Goal: Transaction & Acquisition: Purchase product/service

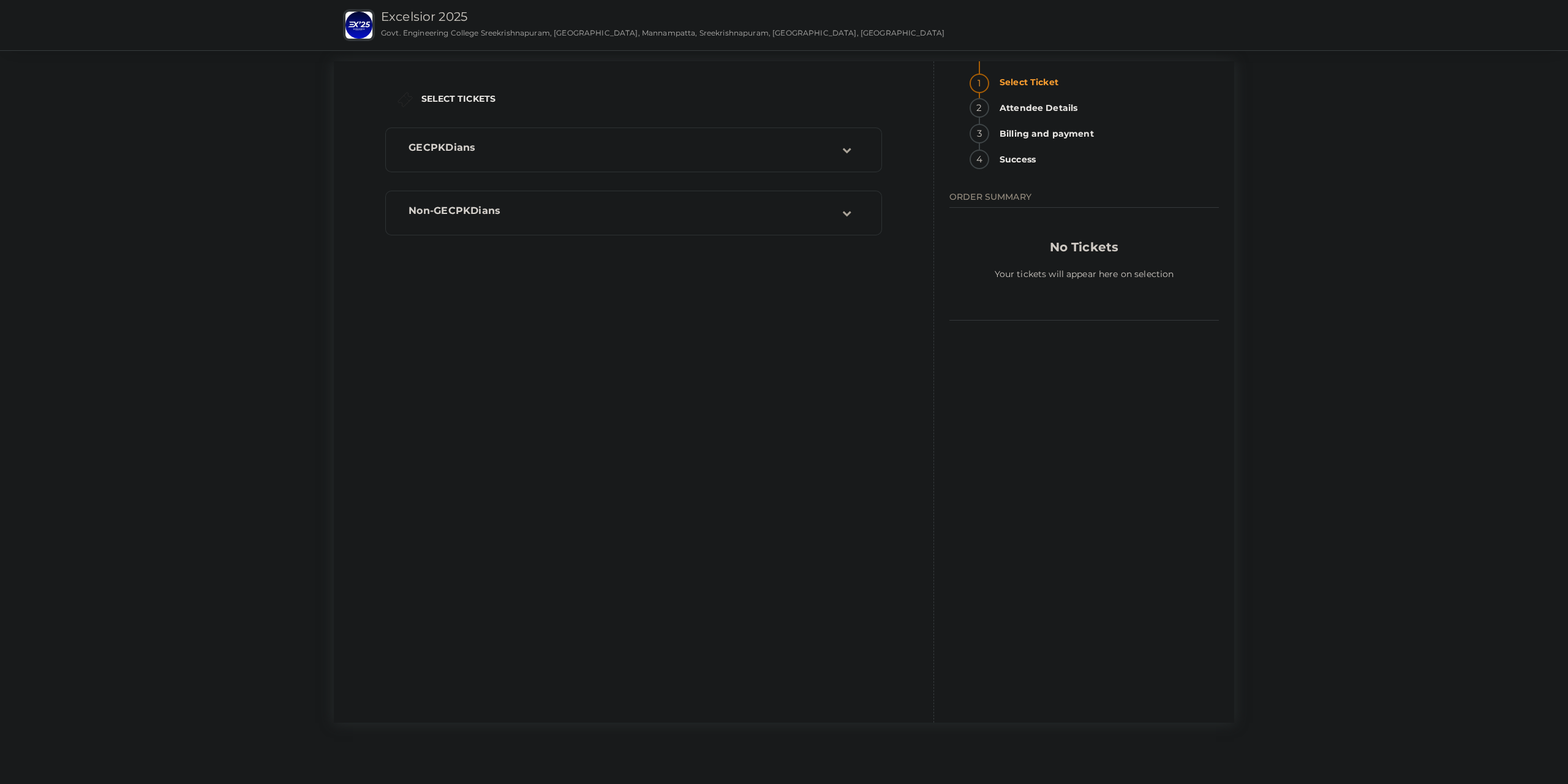
click at [1099, 98] on strong "Attendee Details" at bounding box center [1106, 108] width 227 height 20
click at [721, 155] on div "GECPKDians" at bounding box center [620, 150] width 443 height 17
click at [836, 234] on icon "button" at bounding box center [837, 236] width 18 height 18
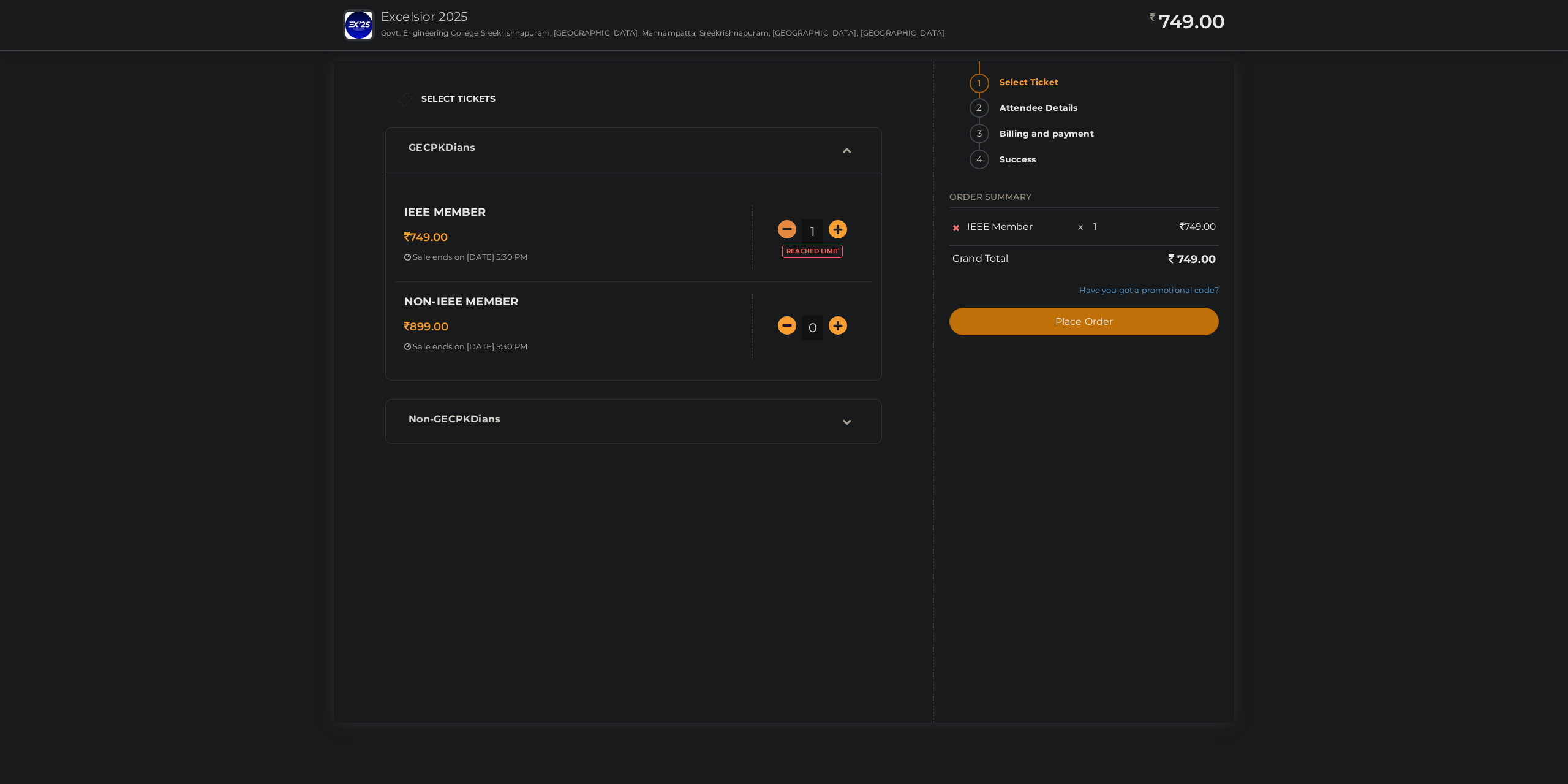
click at [791, 235] on icon "button" at bounding box center [787, 229] width 18 height 18
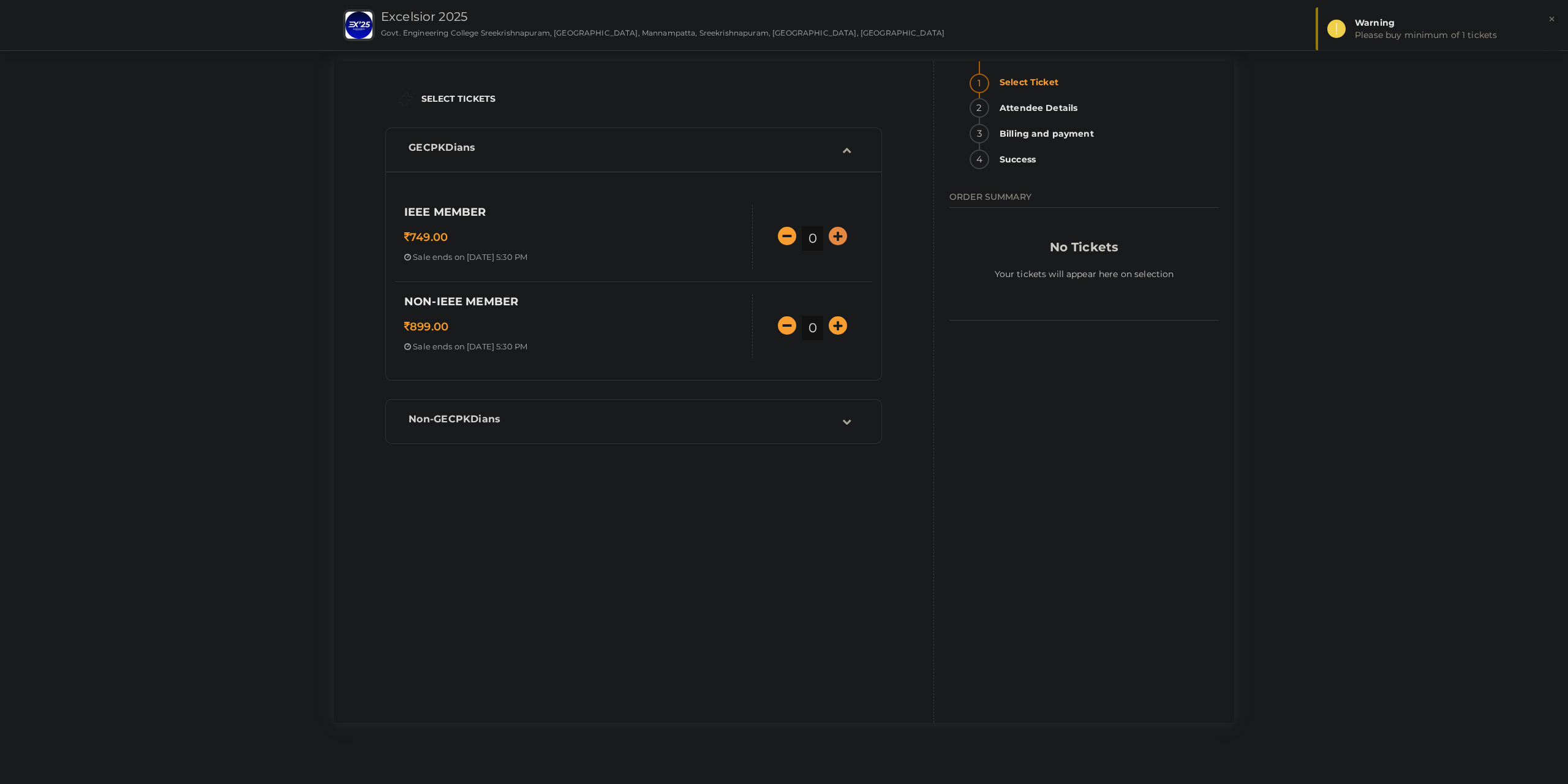
click at [839, 244] on icon "button" at bounding box center [837, 236] width 18 height 18
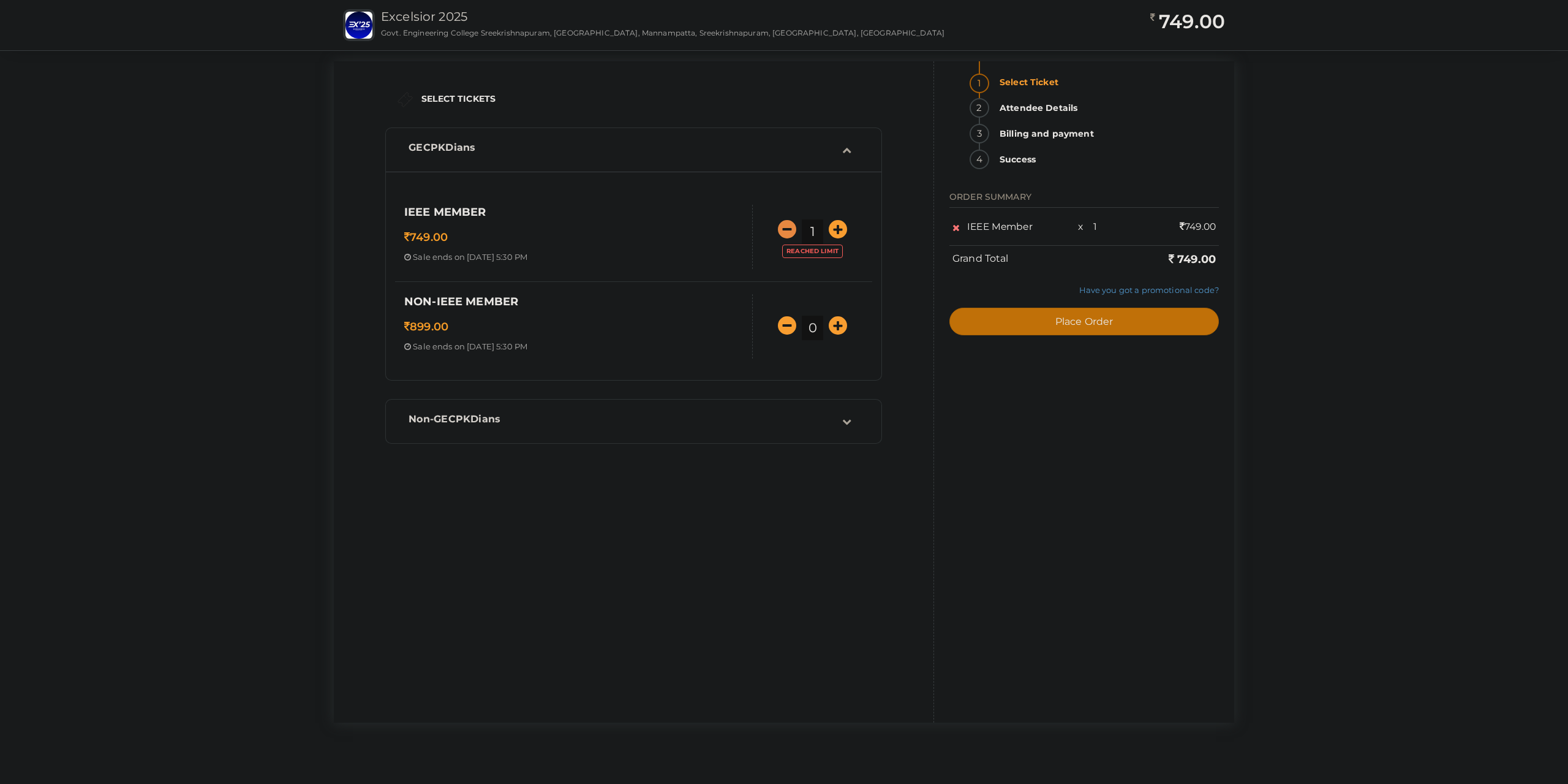
click at [788, 225] on icon "button" at bounding box center [787, 229] width 18 height 18
type input "0"
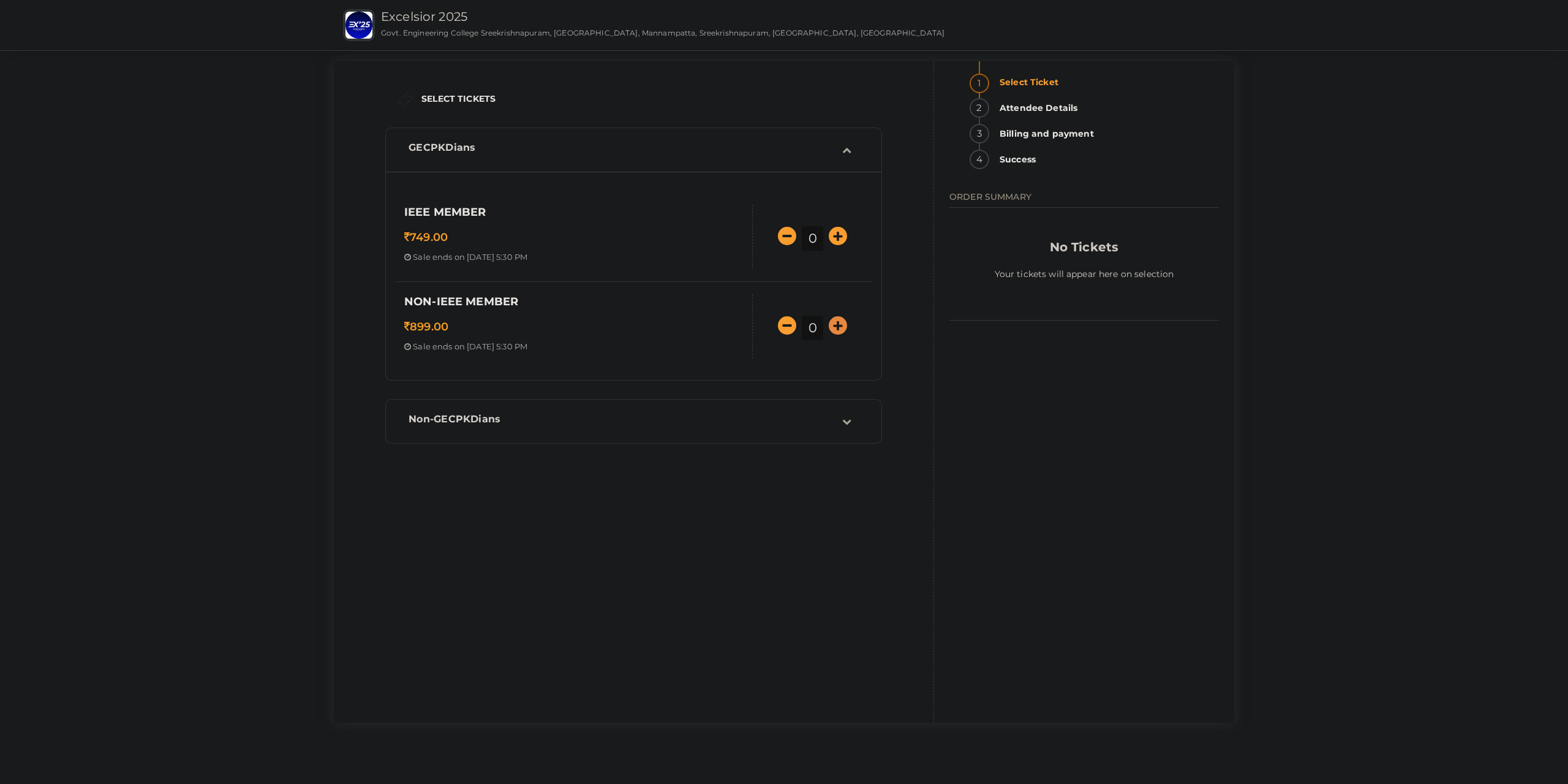
click at [833, 334] on icon "button" at bounding box center [837, 326] width 18 height 18
type input "1"
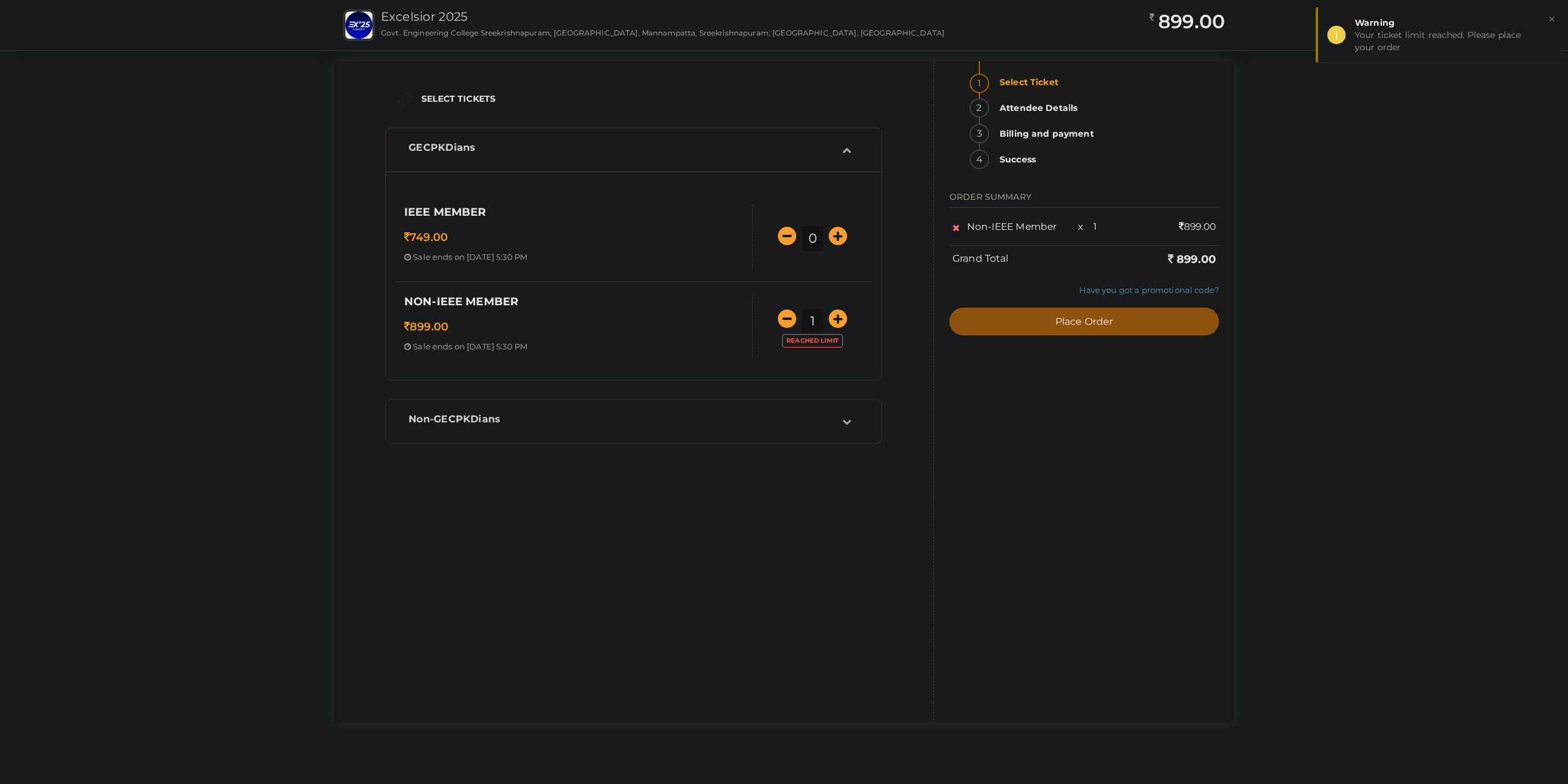
click at [1105, 325] on span "Place Order" at bounding box center [1084, 322] width 58 height 12
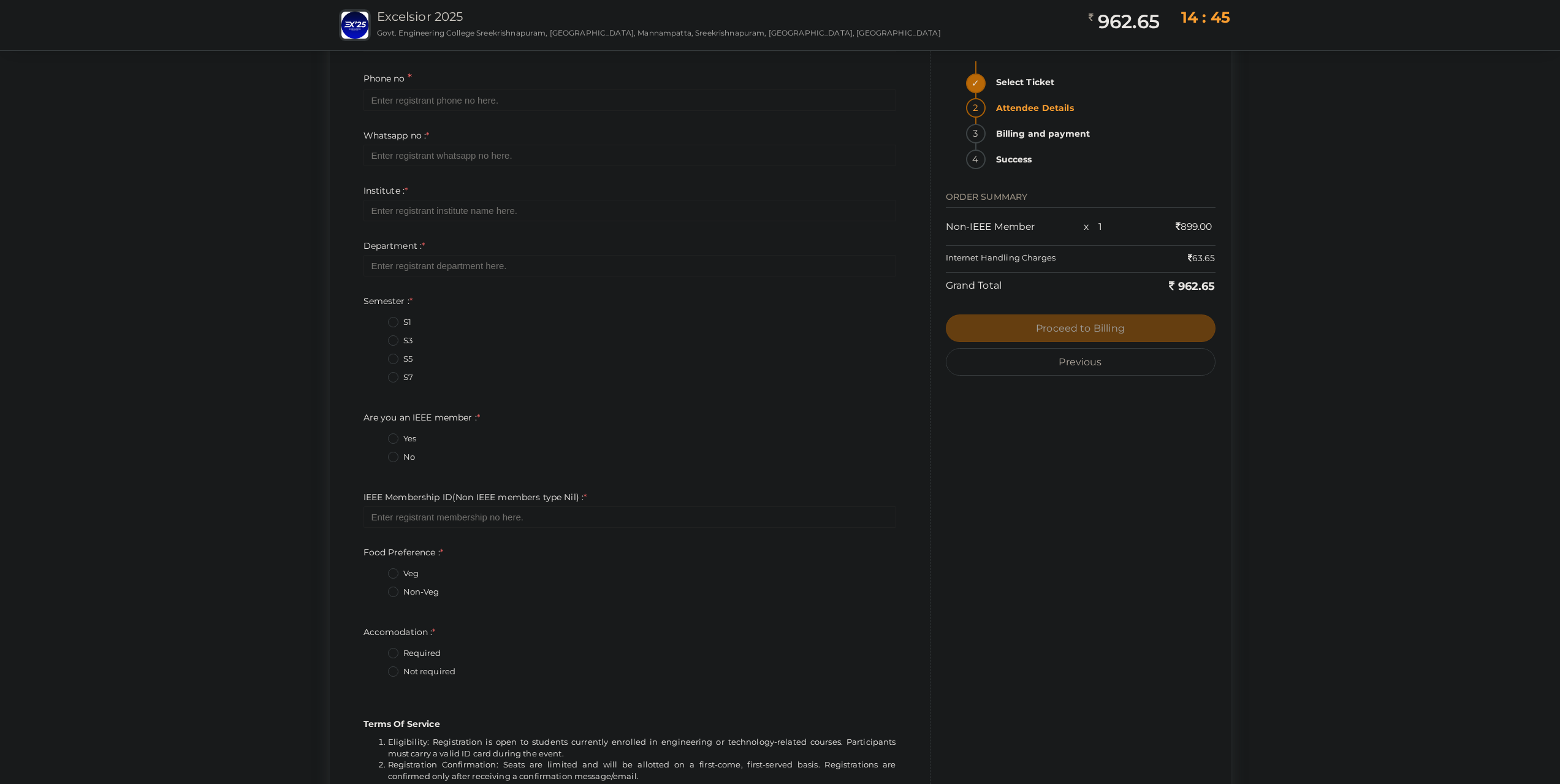
scroll to position [65, 0]
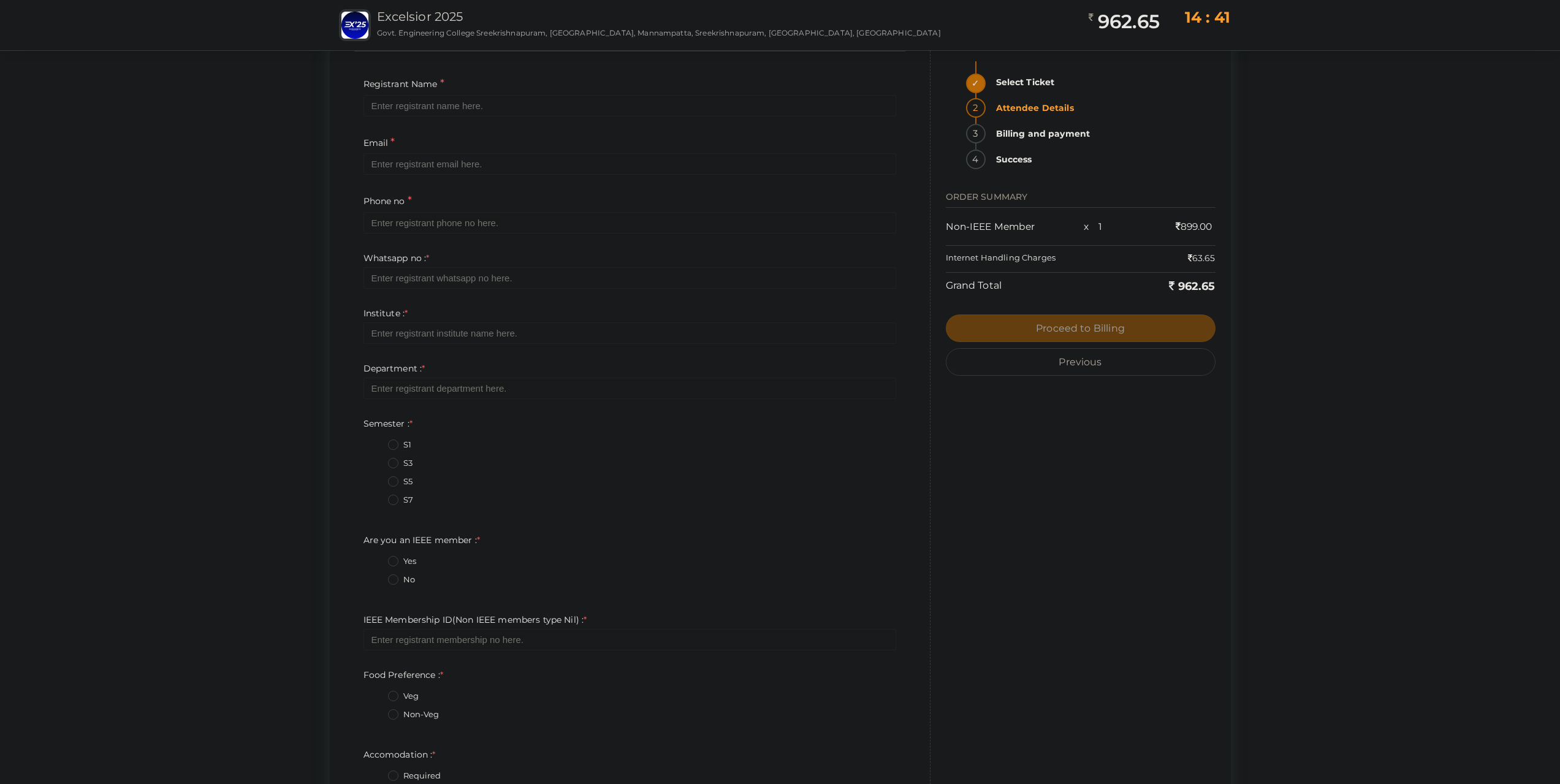
click at [1197, 260] on label "63.65" at bounding box center [1201, 258] width 27 height 12
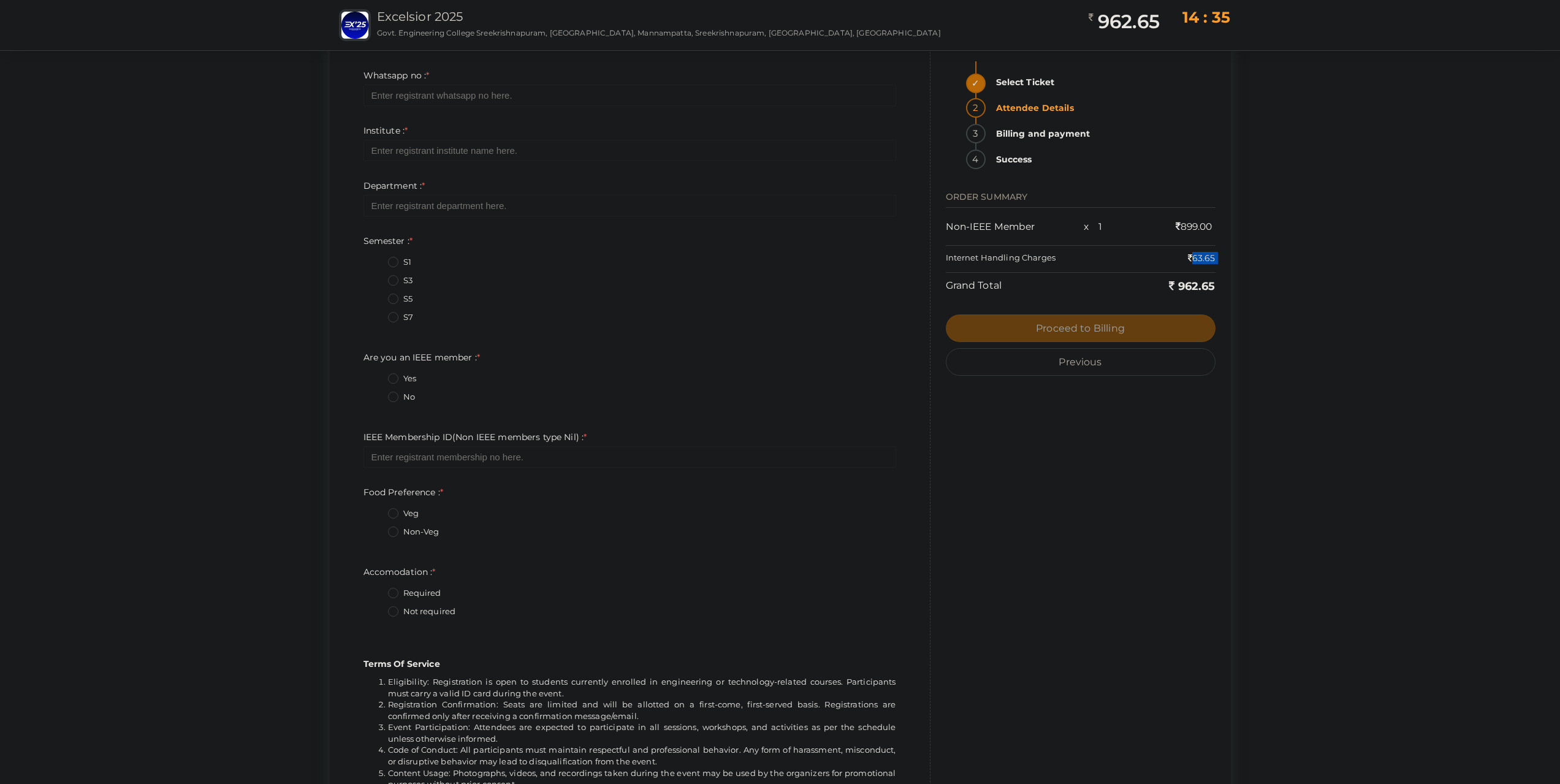
scroll to position [249, 0]
